Goal: Navigation & Orientation: Find specific page/section

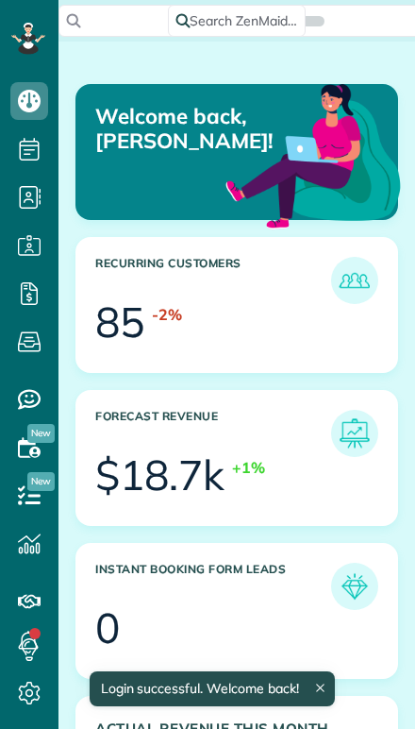
scroll to position [134, 302]
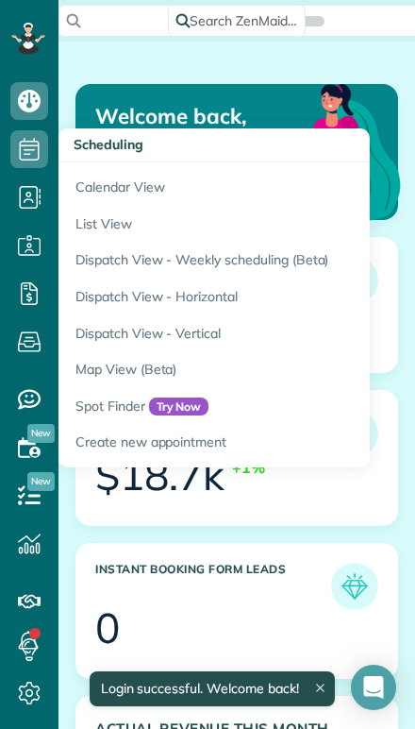
click at [94, 189] on link "Calendar View" at bounding box center [295, 183] width 472 height 43
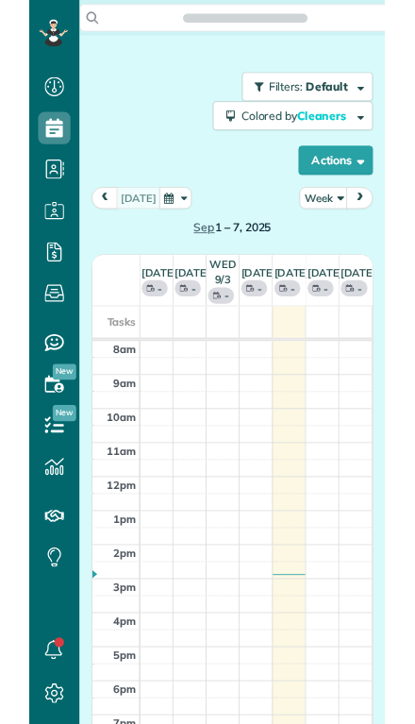
scroll to position [8, 8]
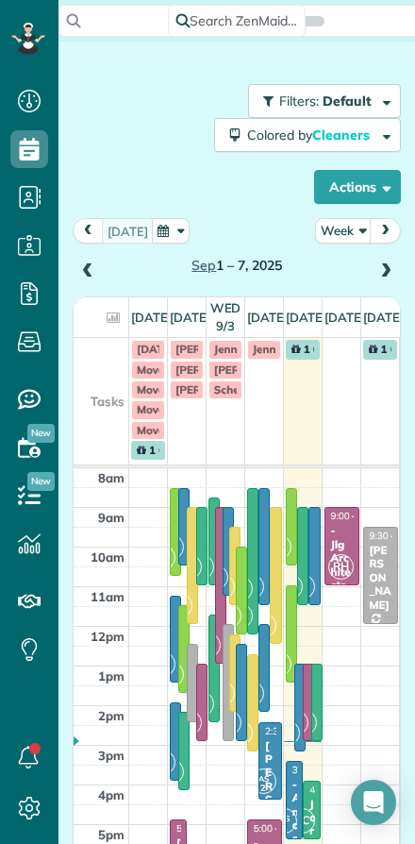
click at [347, 228] on button "Week" at bounding box center [343, 230] width 57 height 25
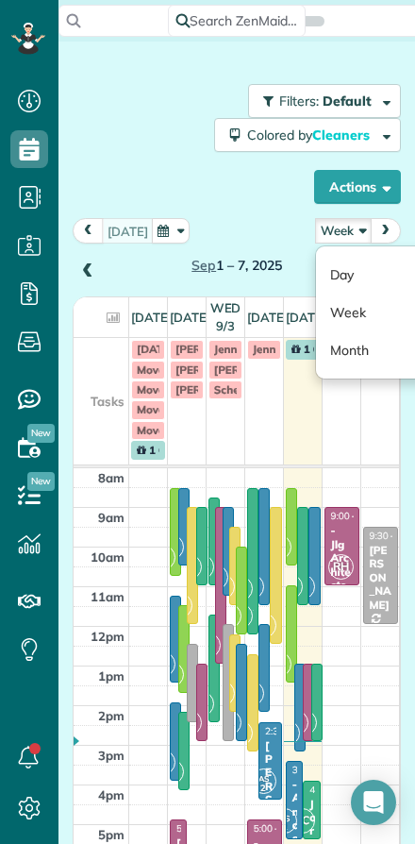
click at [335, 277] on link "Day" at bounding box center [390, 275] width 149 height 38
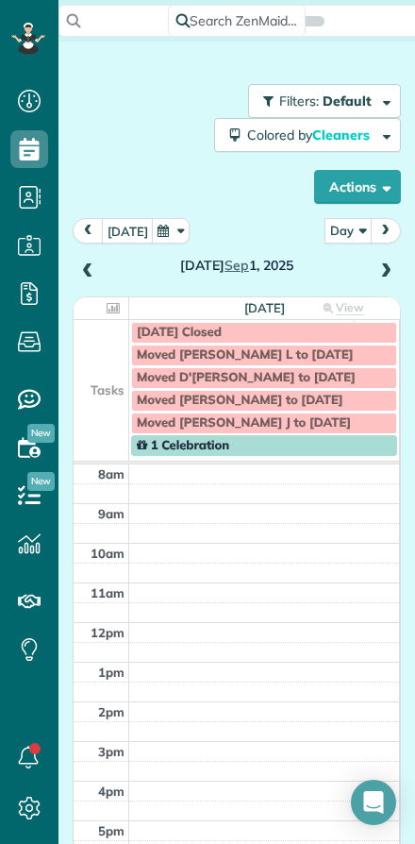
click at [122, 235] on button "today" at bounding box center [128, 230] width 52 height 25
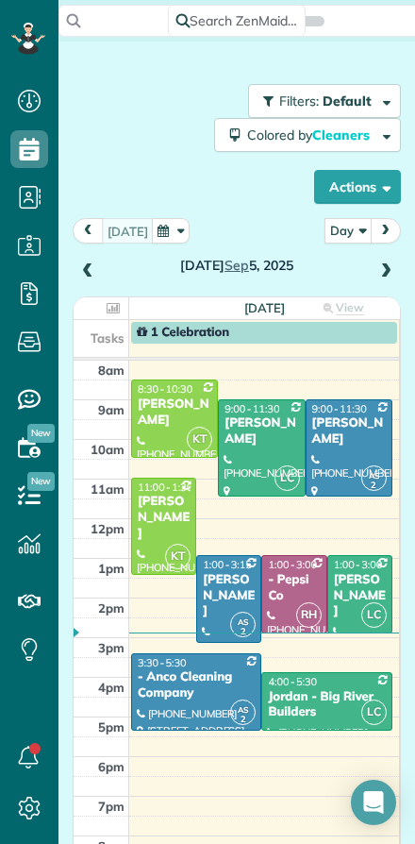
click at [253, 456] on div at bounding box center [261, 447] width 85 height 95
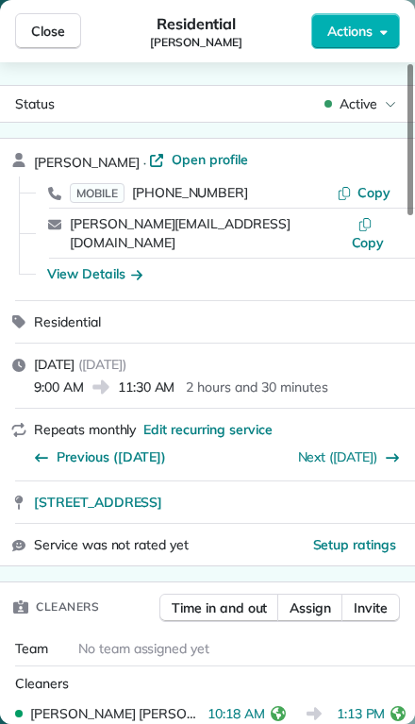
scroll to position [-1, 0]
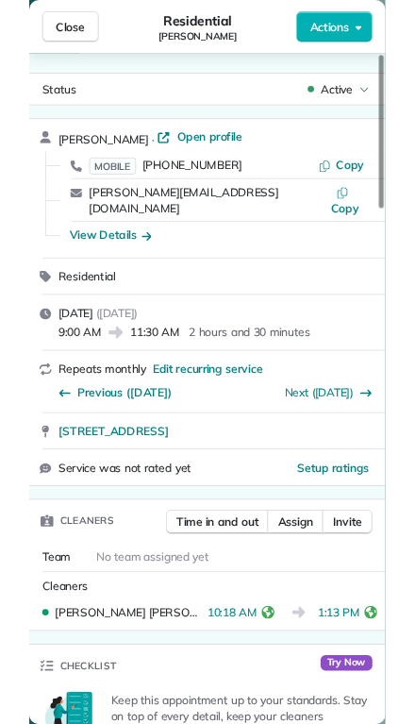
scroll to position [844, 59]
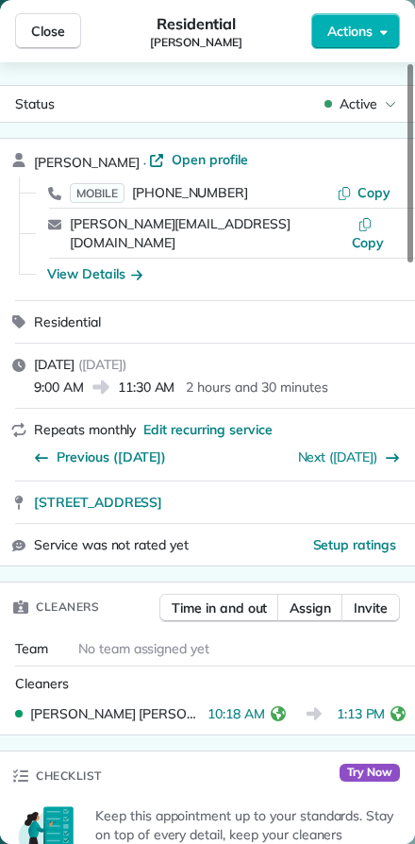
click at [44, 31] on span "Close" at bounding box center [48, 31] width 34 height 19
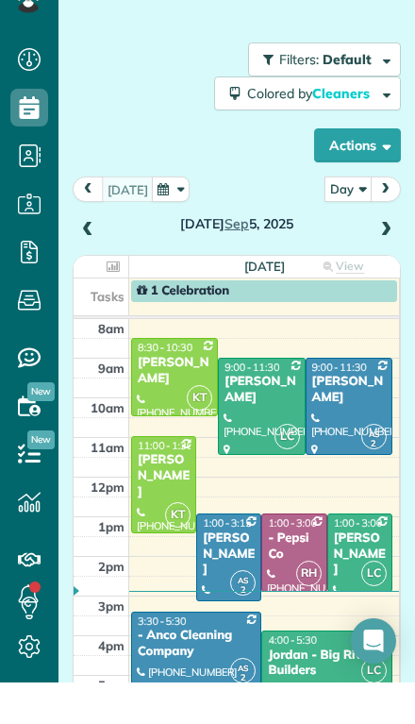
scroll to position [766, 59]
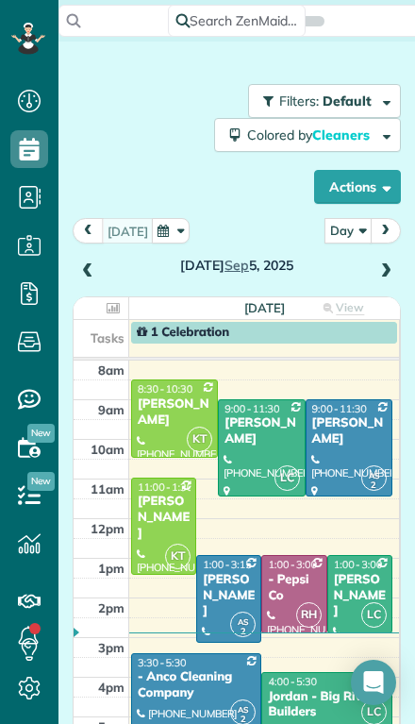
click at [363, 572] on div "[PERSON_NAME]" at bounding box center [360, 596] width 54 height 48
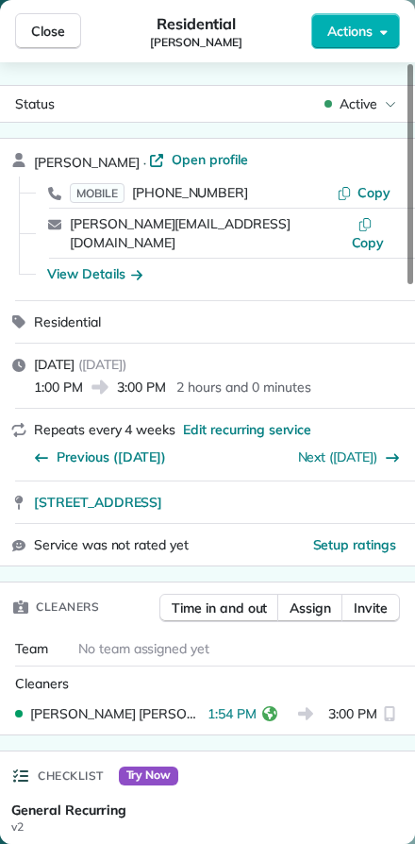
scroll to position [844, 59]
